Goal: Task Accomplishment & Management: Use online tool/utility

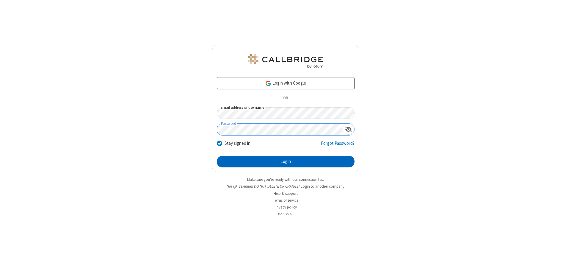
click at [286, 161] on button "Login" at bounding box center [286, 162] width 138 height 12
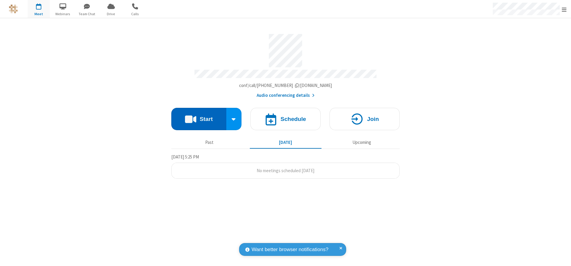
click at [199, 117] on button "Start" at bounding box center [198, 119] width 55 height 22
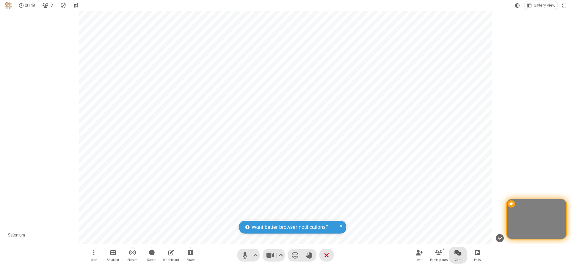
click at [458, 252] on span "Open chat" at bounding box center [458, 251] width 7 height 7
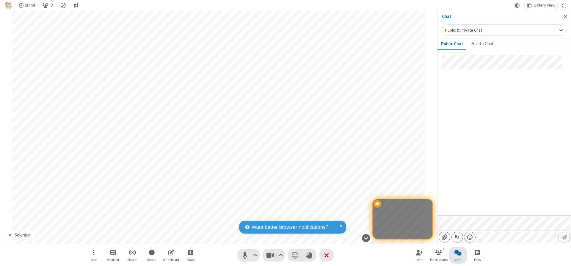
type input "C:\fakepath\doc_test.docx"
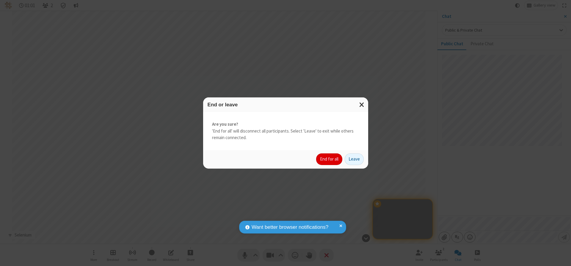
click at [330, 159] on button "End for all" at bounding box center [329, 159] width 26 height 12
